Goal: Information Seeking & Learning: Check status

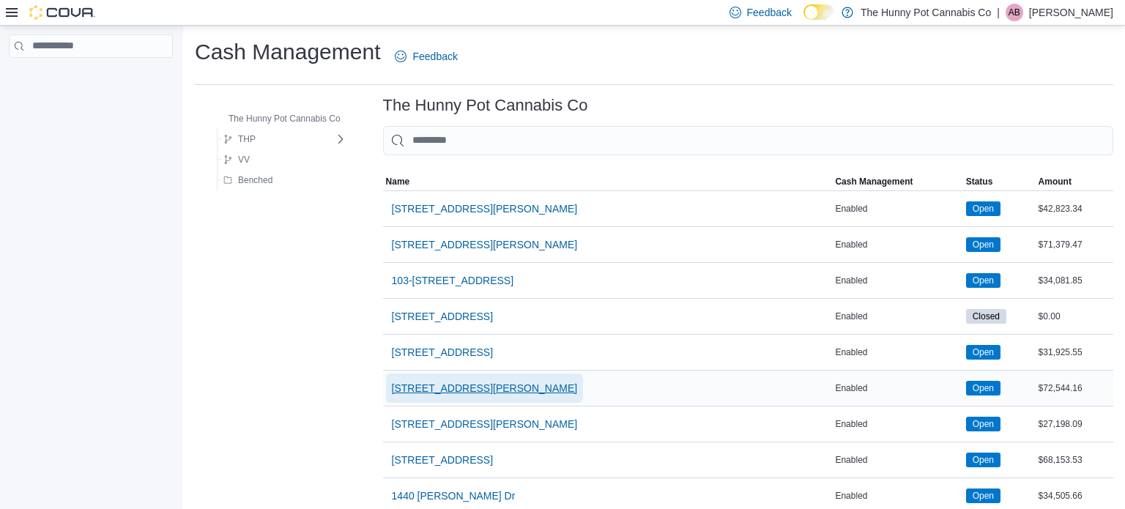
click at [418, 388] on span "121 Clarence Street" at bounding box center [485, 388] width 186 height 15
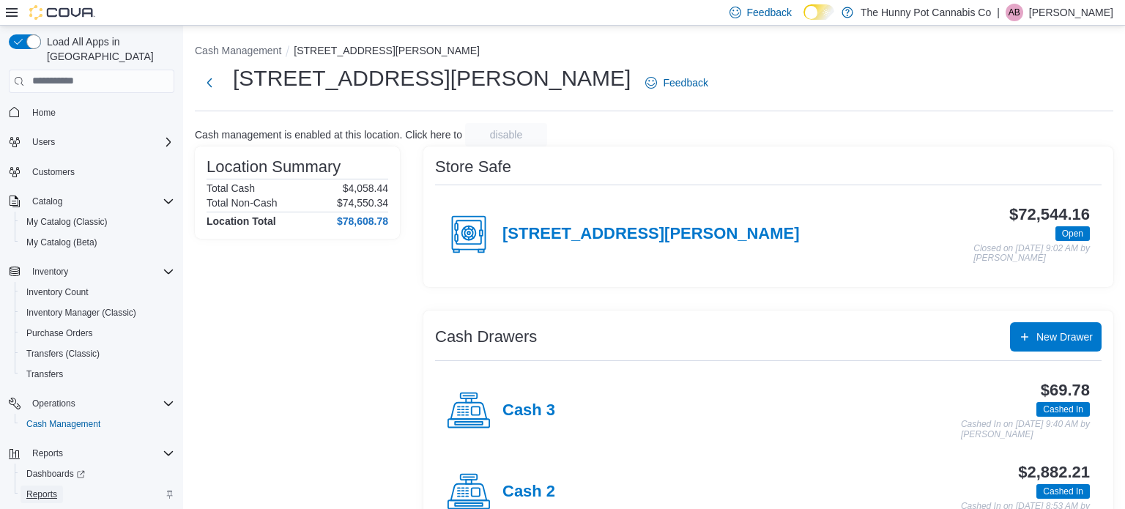
click at [45, 489] on span "Reports" at bounding box center [41, 495] width 31 height 12
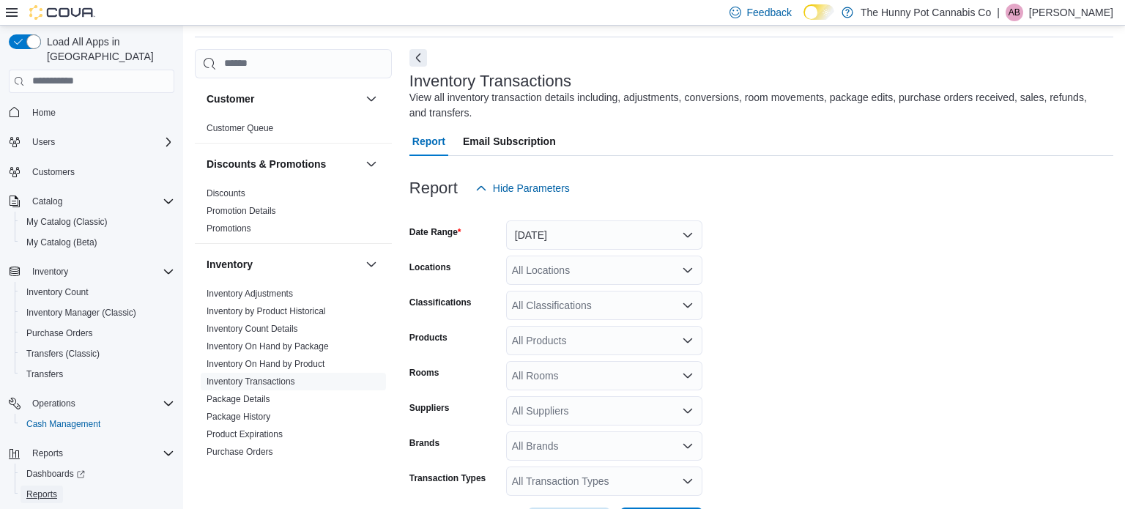
scroll to position [49, 0]
click at [297, 363] on link "Inventory On Hand by Product" at bounding box center [266, 363] width 118 height 10
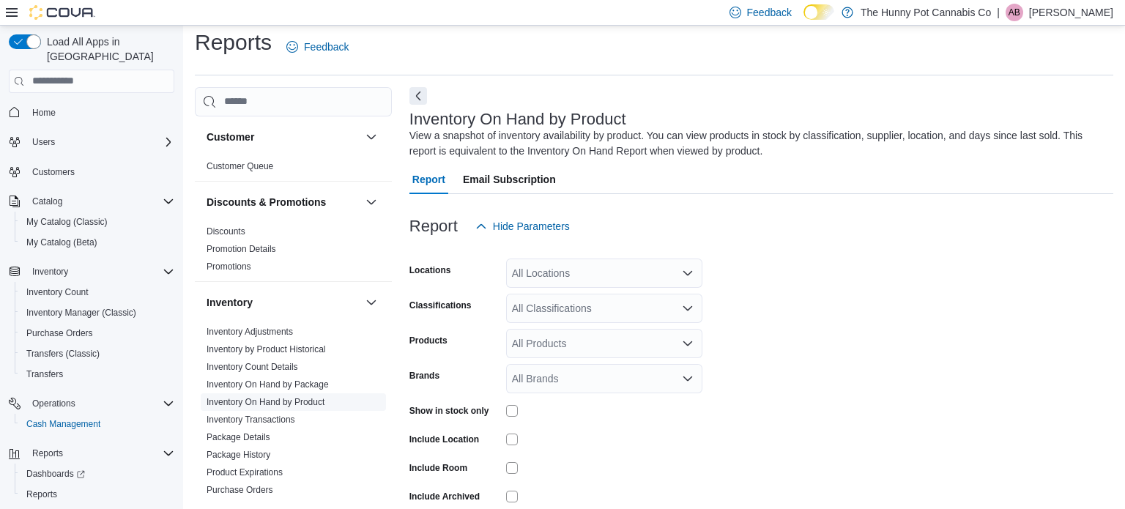
scroll to position [49, 0]
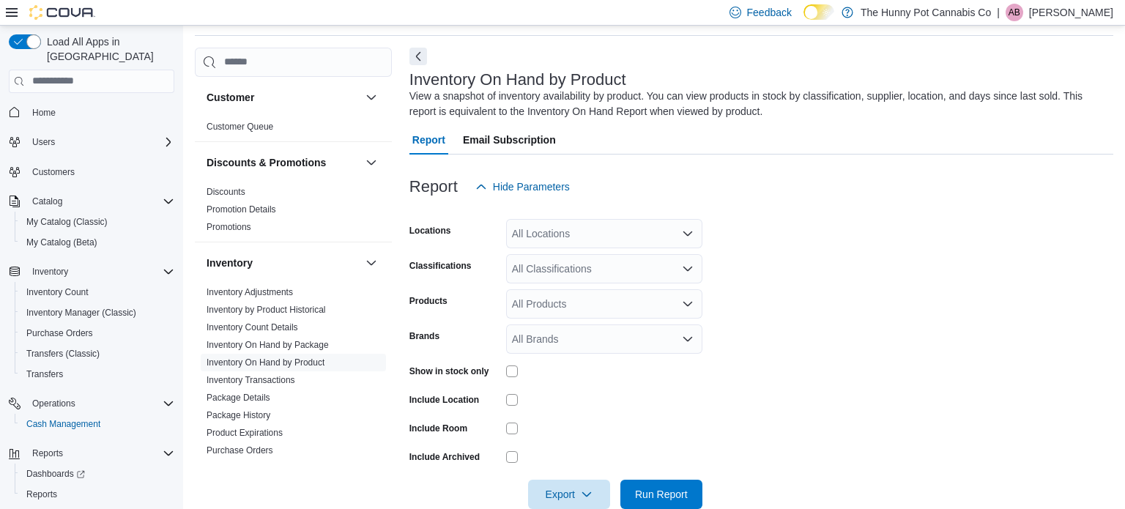
click at [583, 231] on div "All Locations" at bounding box center [604, 233] width 196 height 29
type input "***"
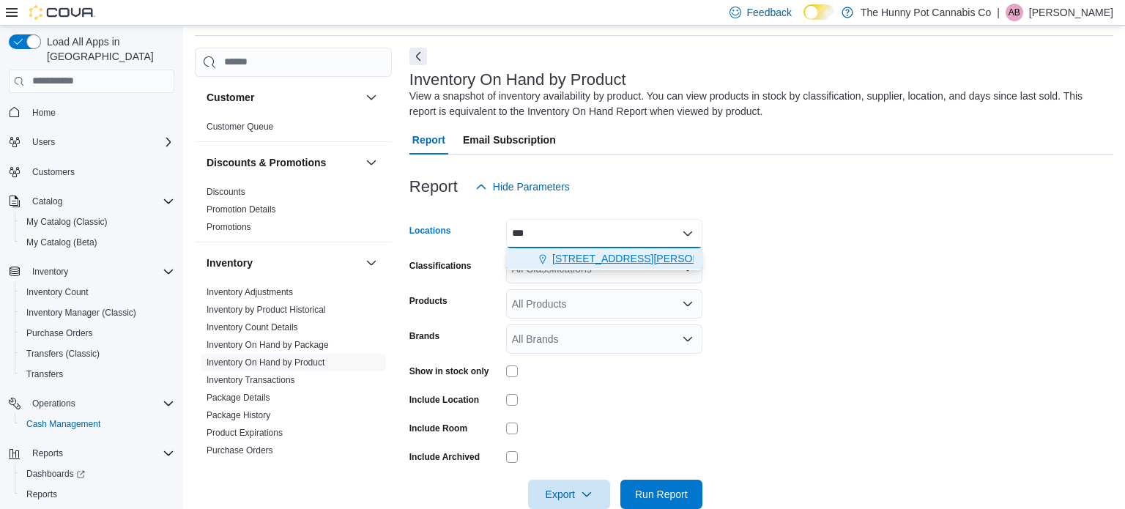
click at [608, 265] on span "121 Clarence Street" at bounding box center [645, 258] width 186 height 15
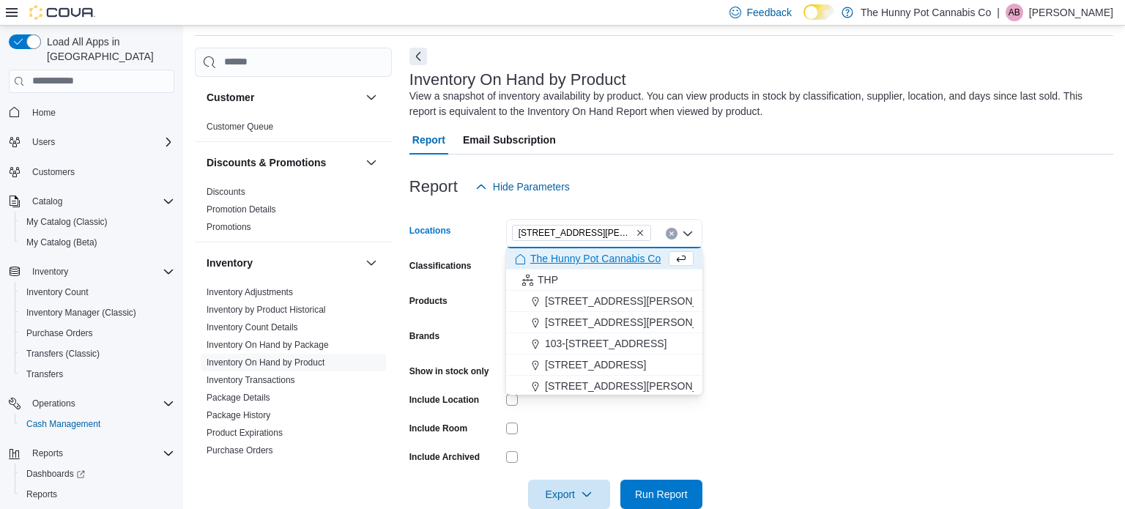
click at [824, 285] on form "Locations 121 Clarence Street Combo box. Selected. 121 Clarence Street. Press B…" at bounding box center [762, 355] width 704 height 308
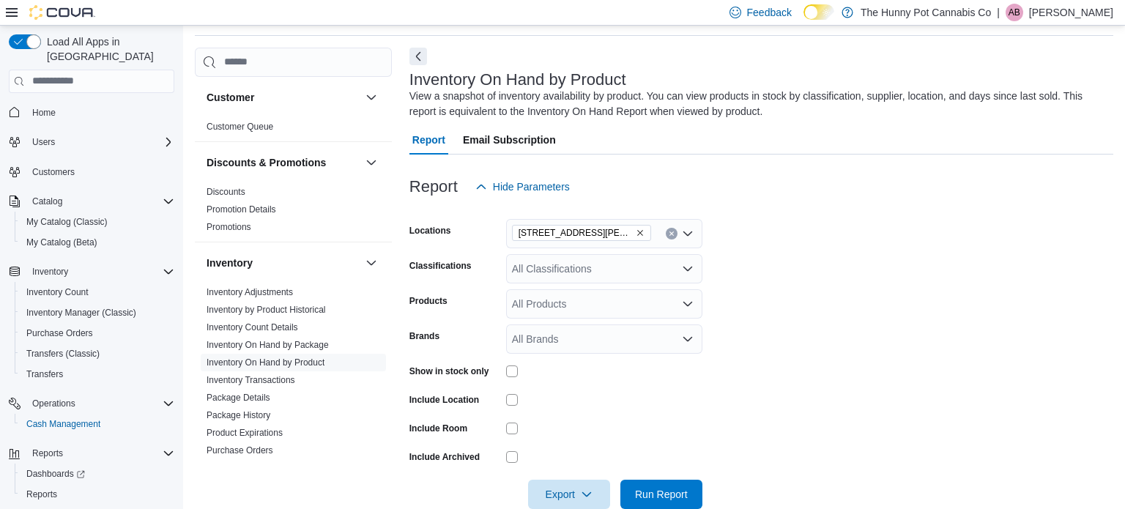
click at [682, 269] on icon "Open list of options" at bounding box center [688, 269] width 12 height 12
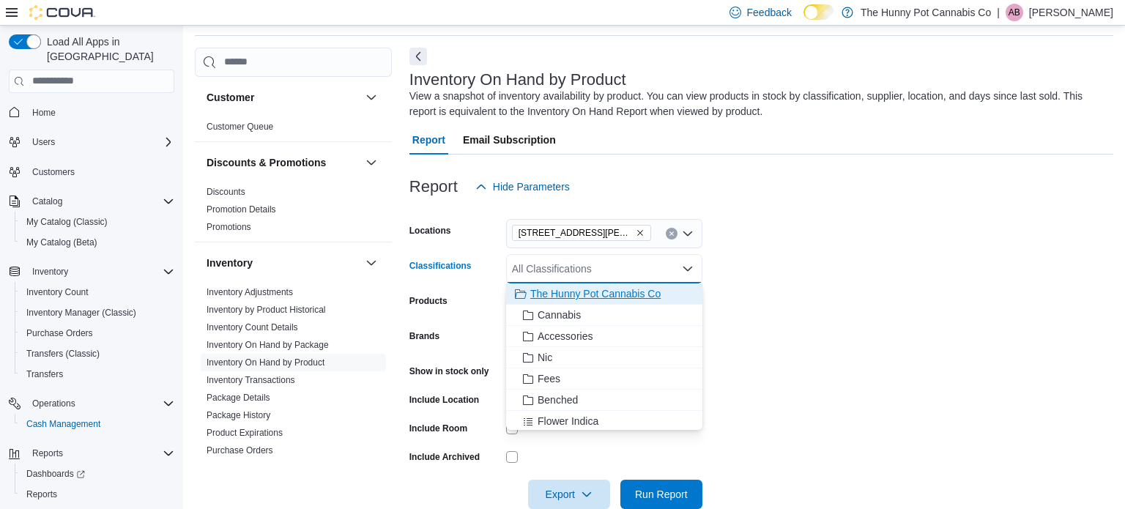
click at [539, 297] on span "The Hunny Pot Cannabis Co" at bounding box center [595, 293] width 130 height 15
click at [819, 328] on form "Locations 121 Clarence Street Classifications The Hunny Pot Cannabis Co Combo b…" at bounding box center [762, 355] width 704 height 308
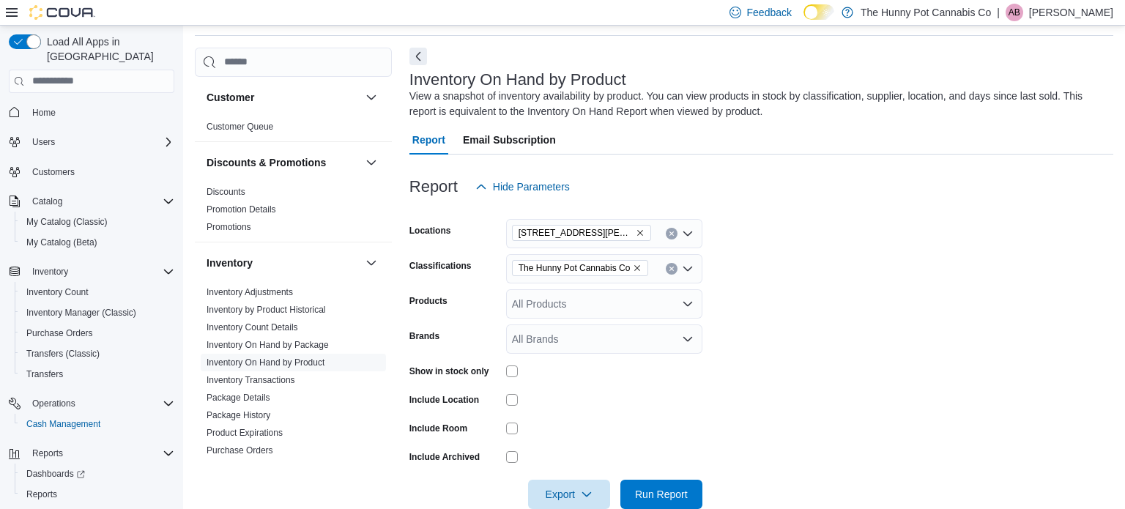
click at [584, 295] on div "All Products" at bounding box center [604, 303] width 196 height 29
paste input "********"
type input "********"
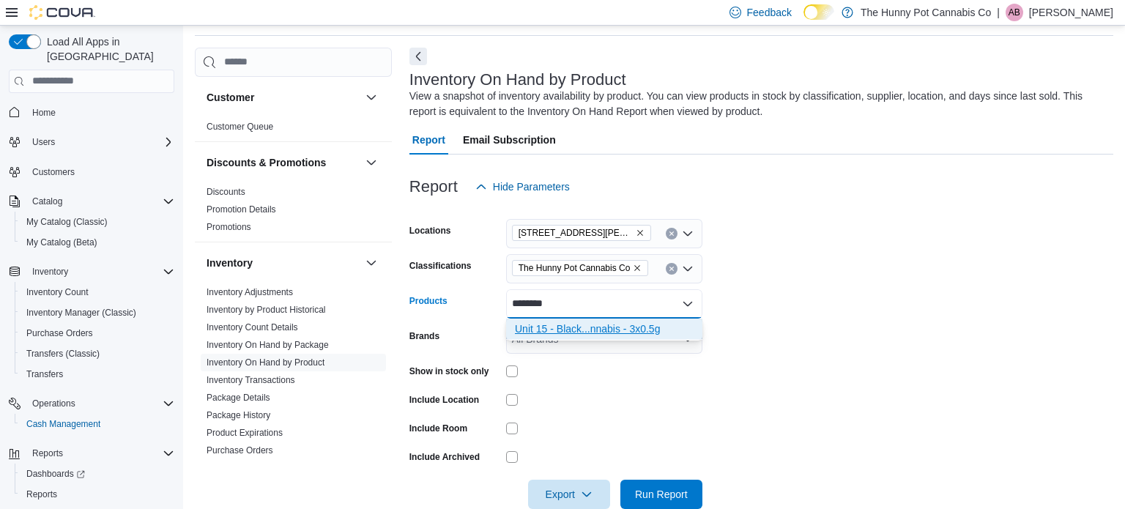
click at [639, 333] on div "Unit 15 - Black...nnabis - 3x0.5g" at bounding box center [604, 329] width 179 height 15
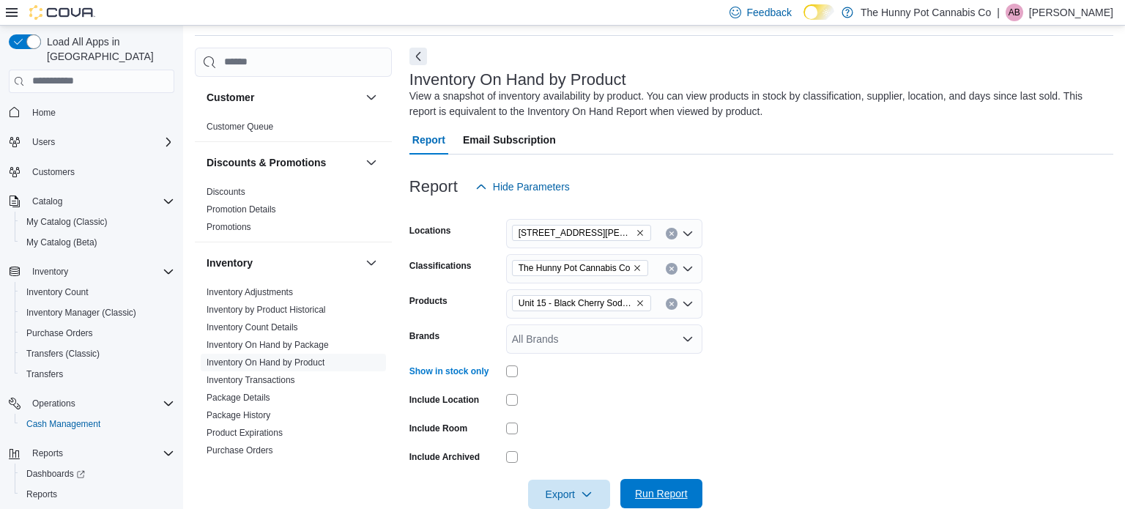
click at [640, 491] on span "Run Report" at bounding box center [661, 493] width 53 height 15
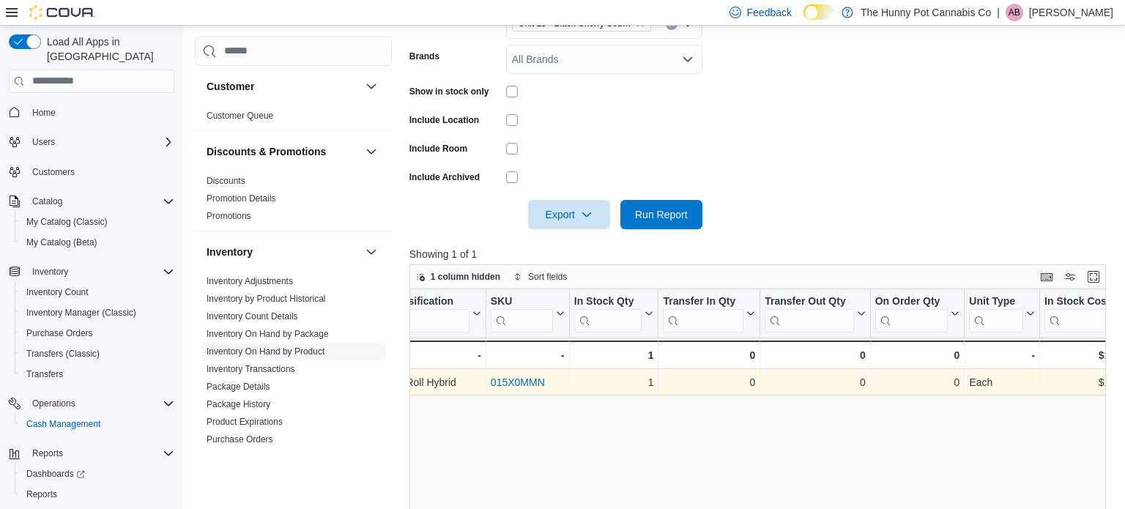
scroll to position [0, 444]
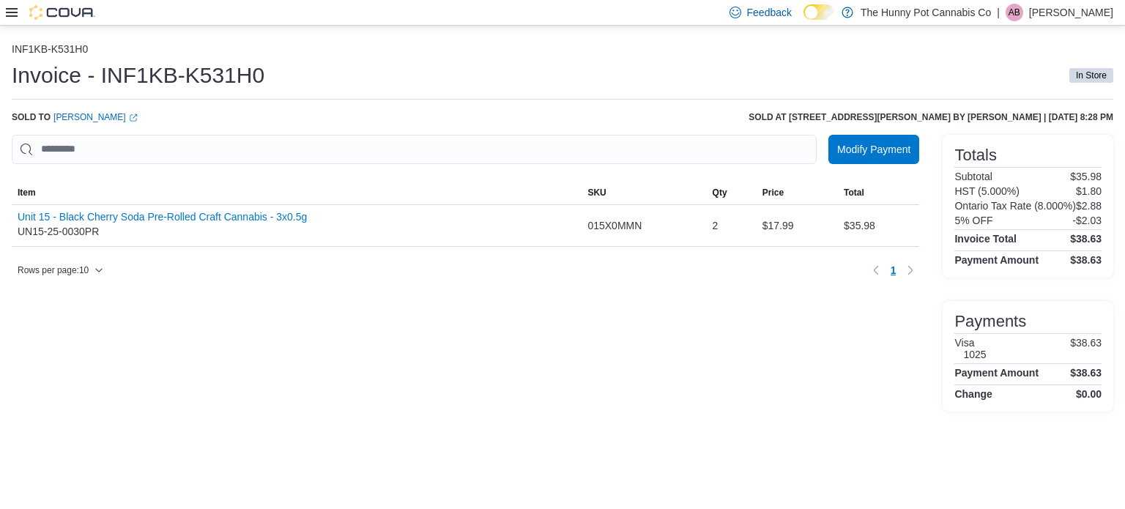
click at [389, 87] on div "Invoice - INF1KB-K531H0 In Store" at bounding box center [563, 75] width 1102 height 29
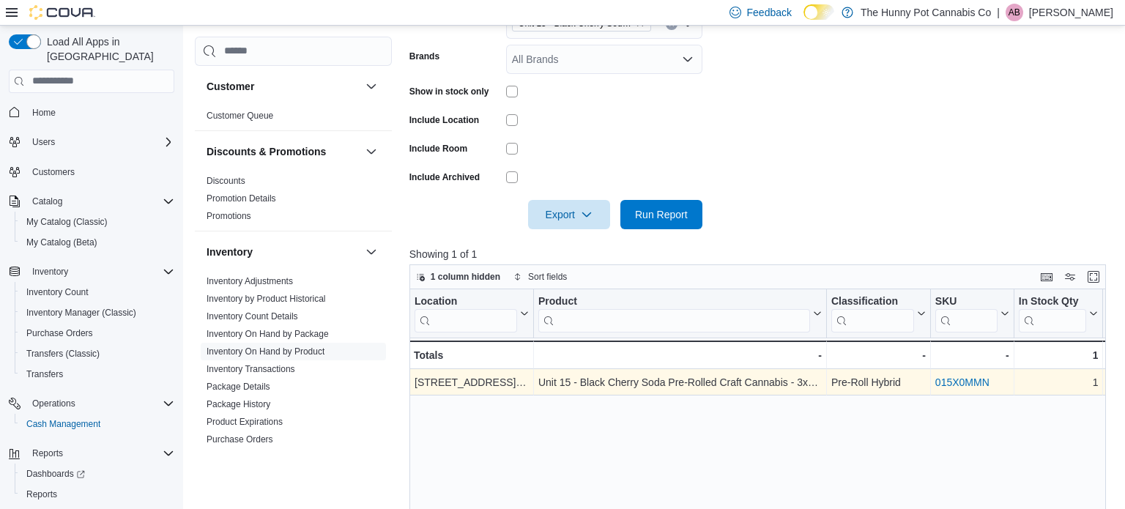
click at [977, 386] on link "015X0MMN" at bounding box center [963, 383] width 54 height 12
